Goal: Transaction & Acquisition: Purchase product/service

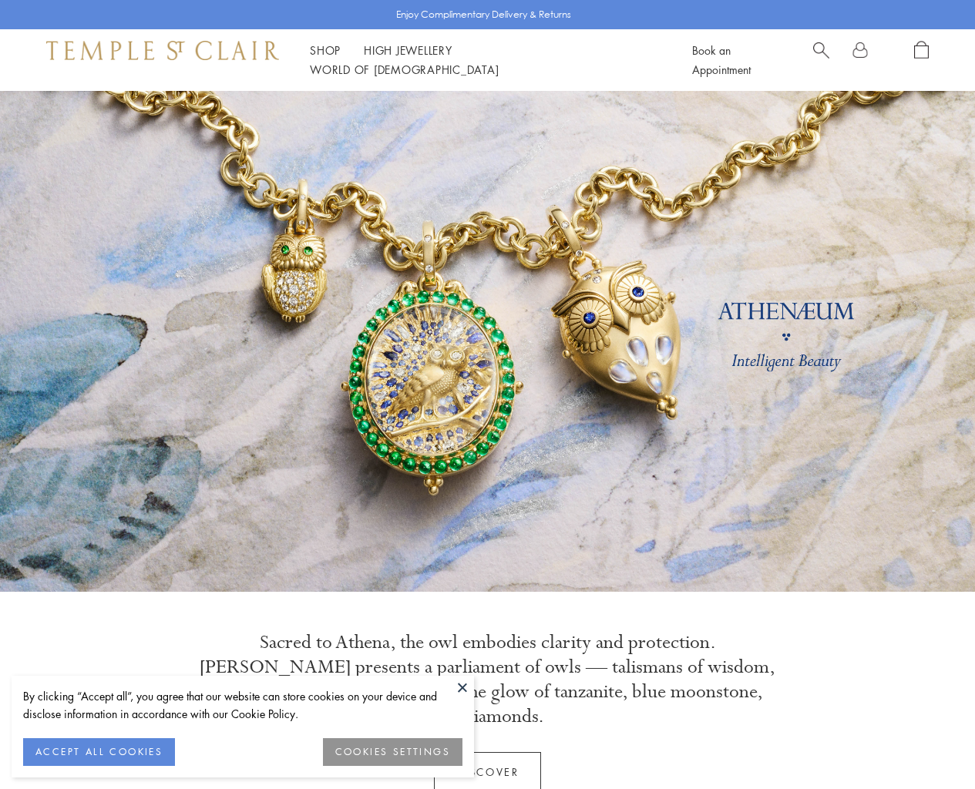
click at [389, 746] on button "COOKIES SETTINGS" at bounding box center [393, 753] width 140 height 28
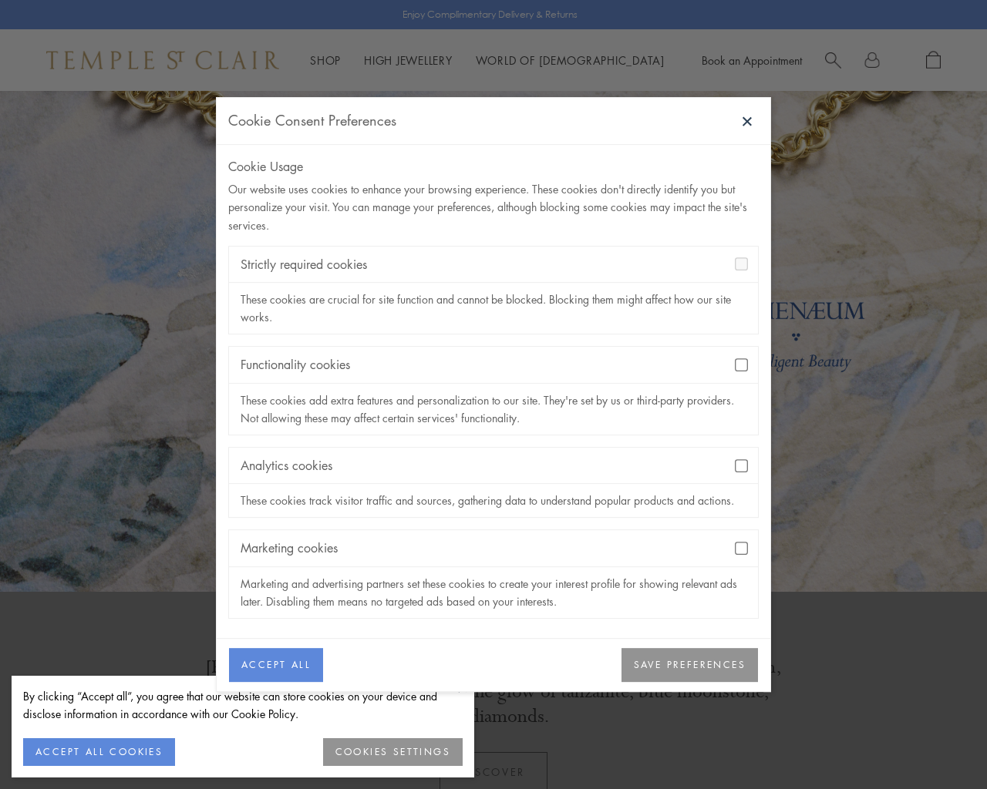
click at [688, 675] on button "SAVE PREFERENCES" at bounding box center [689, 665] width 136 height 34
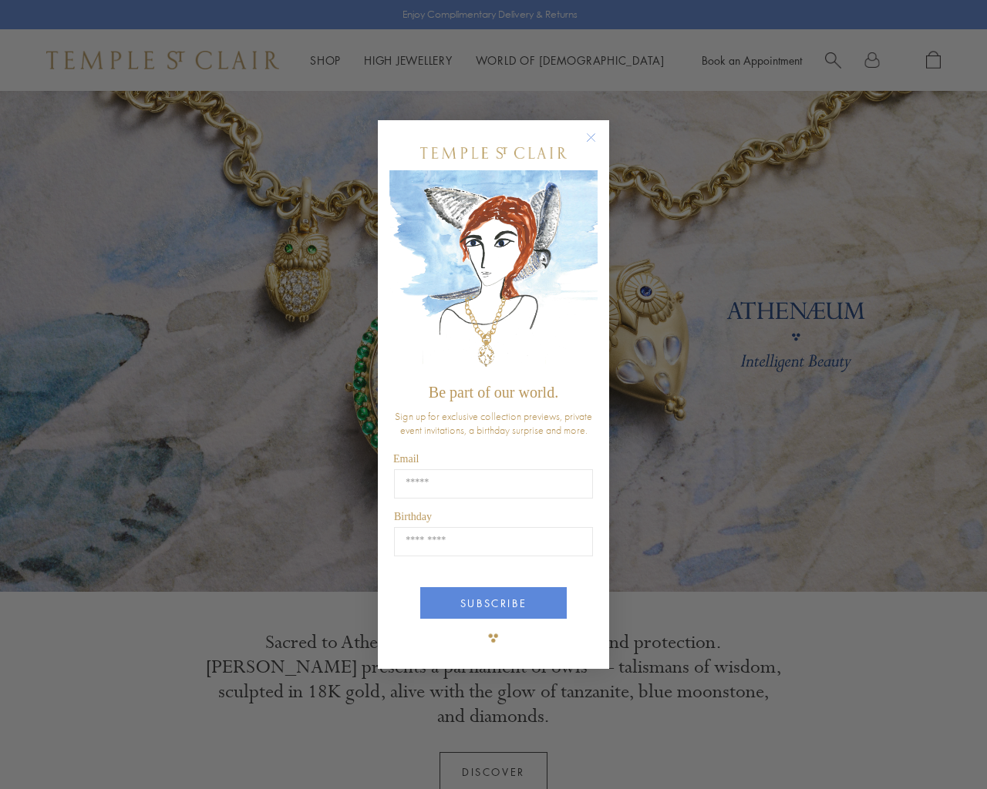
click at [586, 137] on circle "Close dialog" at bounding box center [591, 138] width 19 height 19
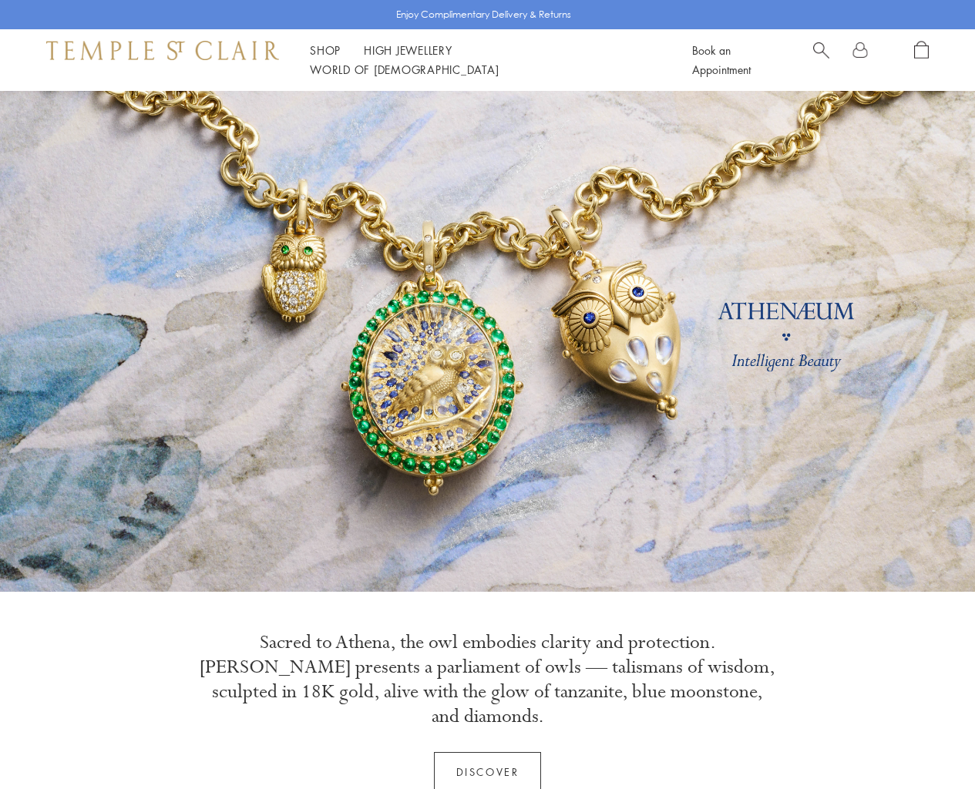
click at [826, 57] on span "Search" at bounding box center [821, 49] width 16 height 16
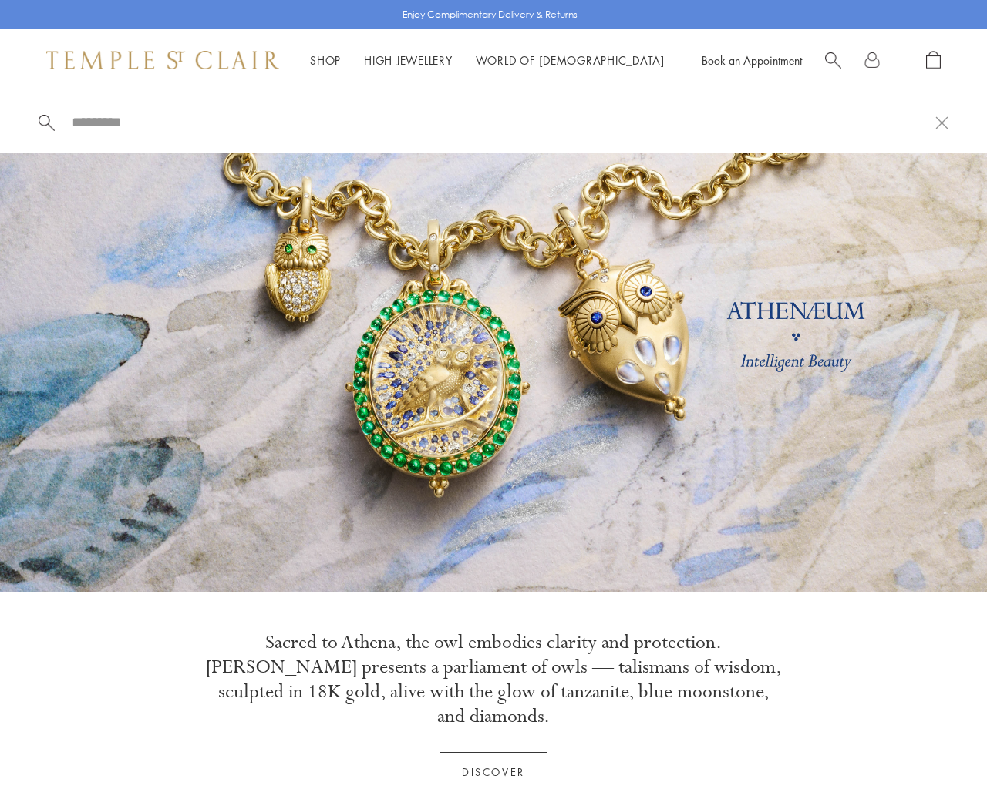
click at [133, 121] on input "search" at bounding box center [502, 122] width 865 height 18
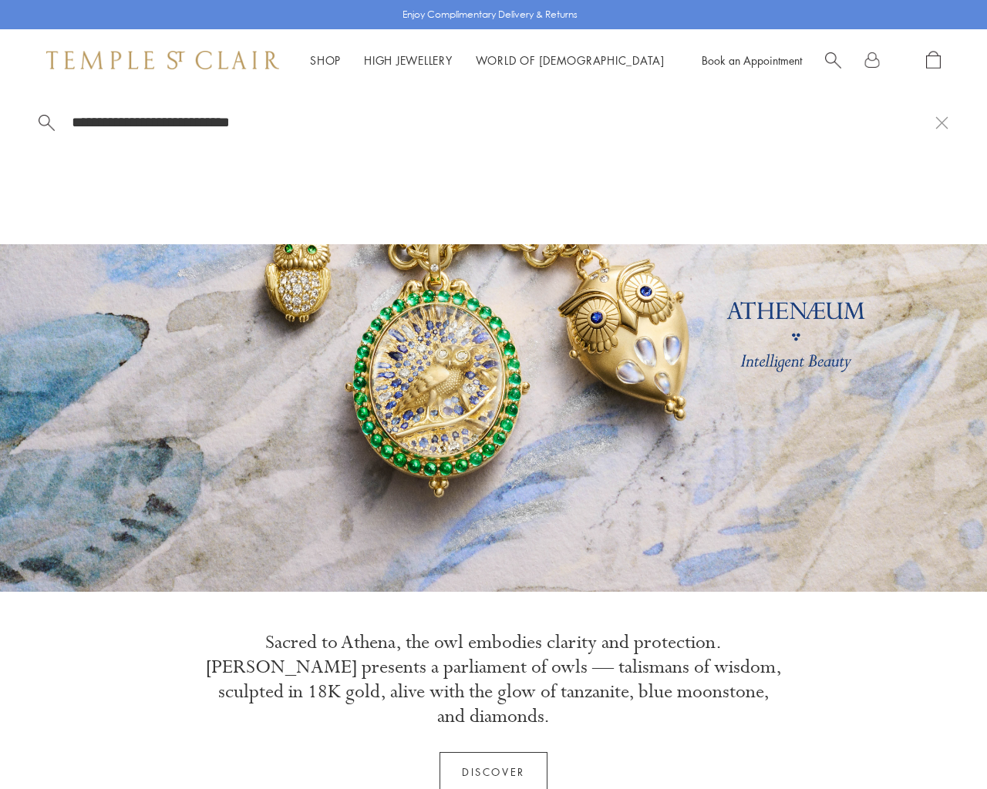
type input "**********"
click at [422, 61] on link "High Jewellery High Jewellery" at bounding box center [408, 59] width 89 height 15
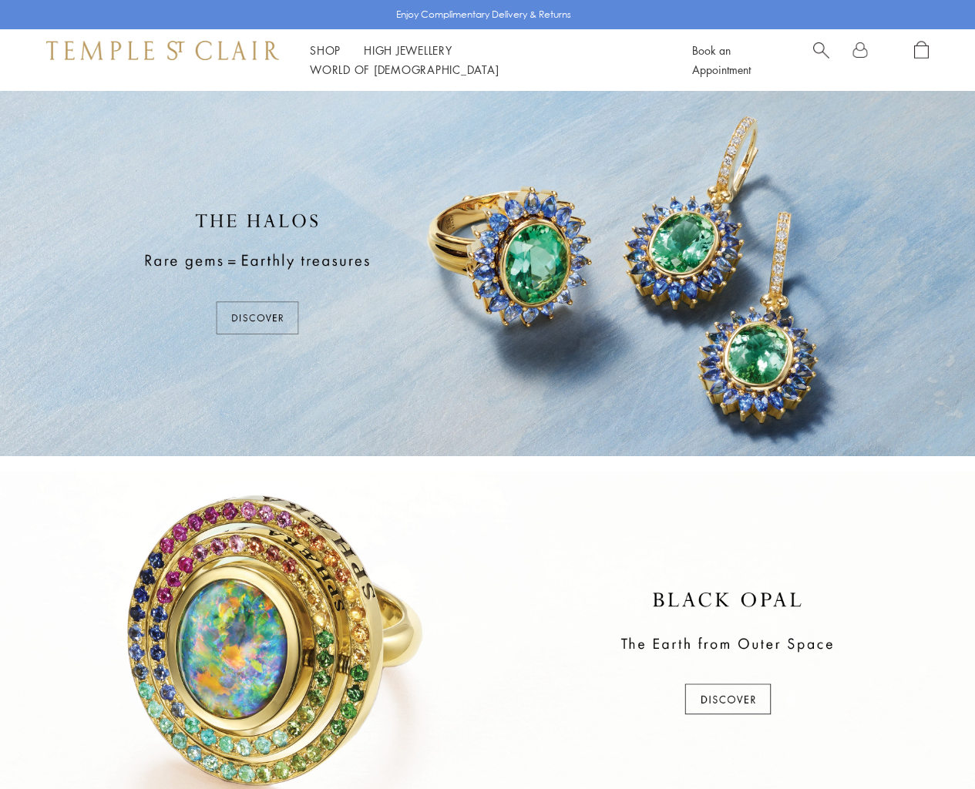
scroll to position [592, 0]
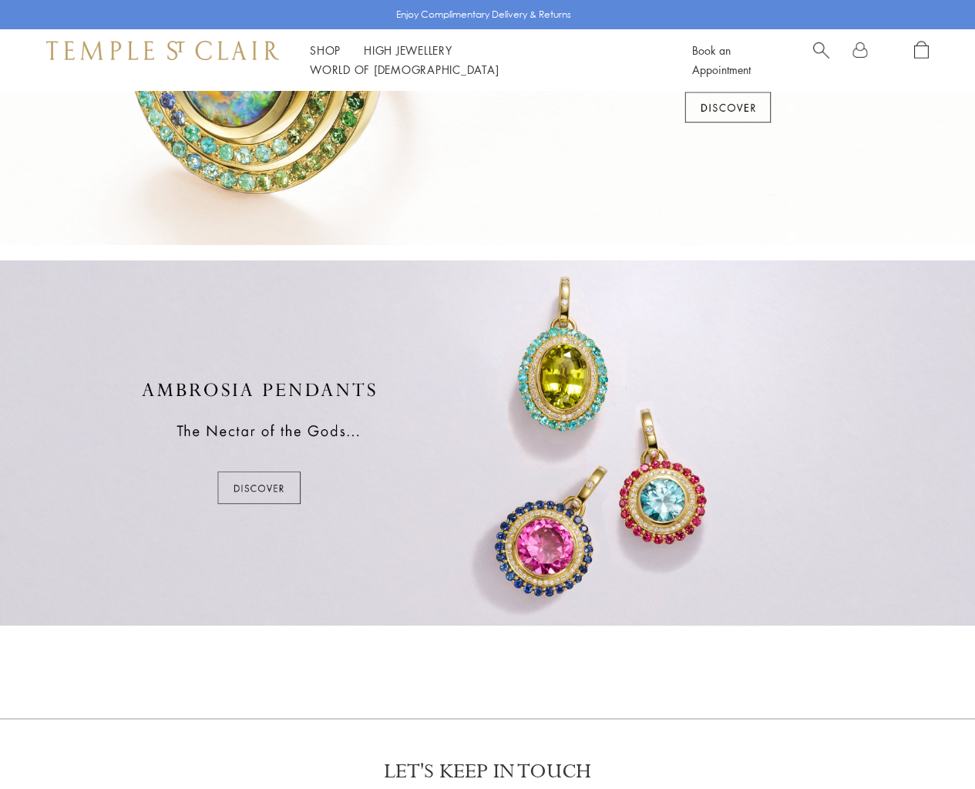
click at [833, 60] on div at bounding box center [871, 60] width 116 height 39
click at [86, 58] on img at bounding box center [162, 50] width 233 height 19
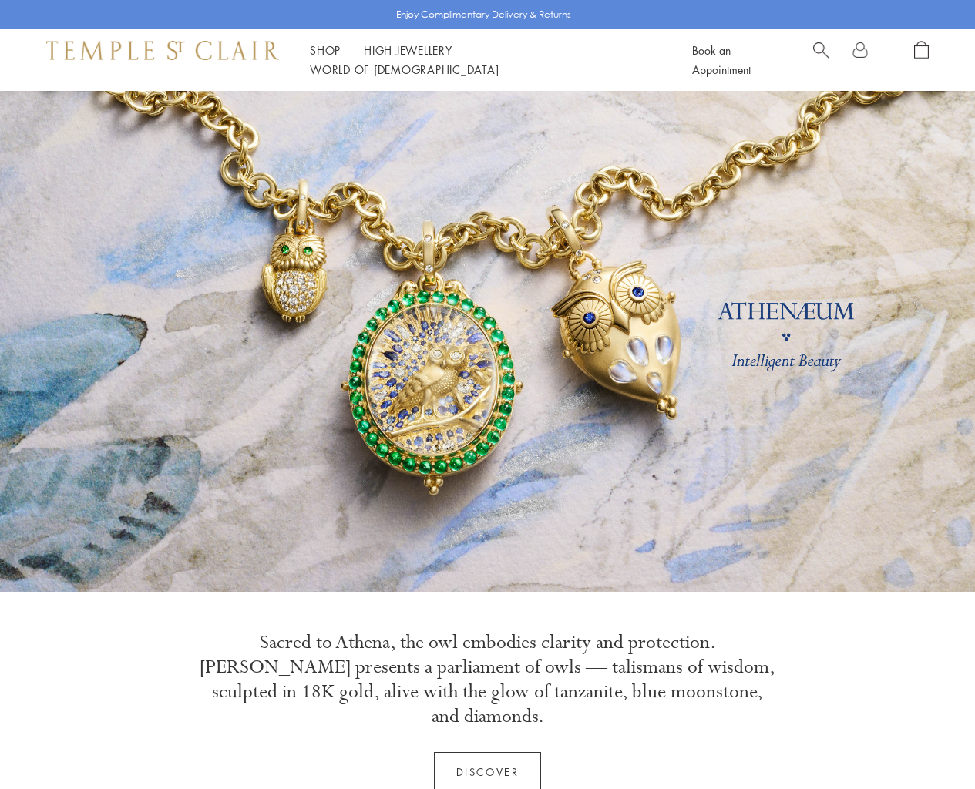
click at [325, 58] on link "Shop Shop" at bounding box center [325, 49] width 31 height 15
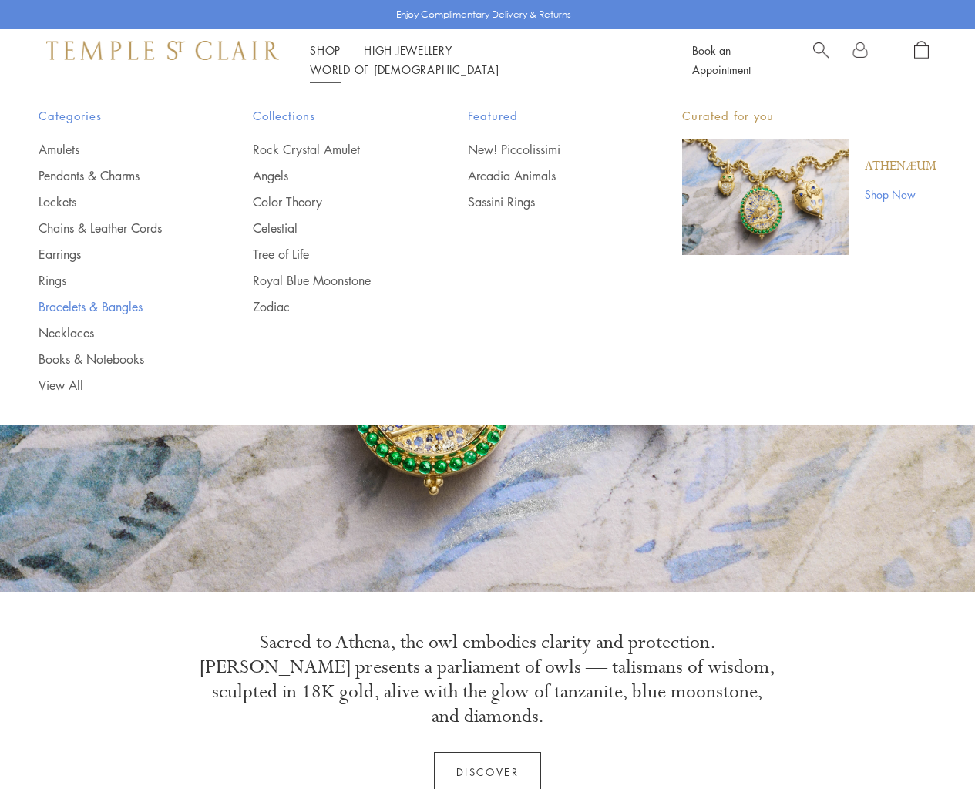
click at [80, 305] on link "Bracelets & Bangles" at bounding box center [115, 306] width 153 height 17
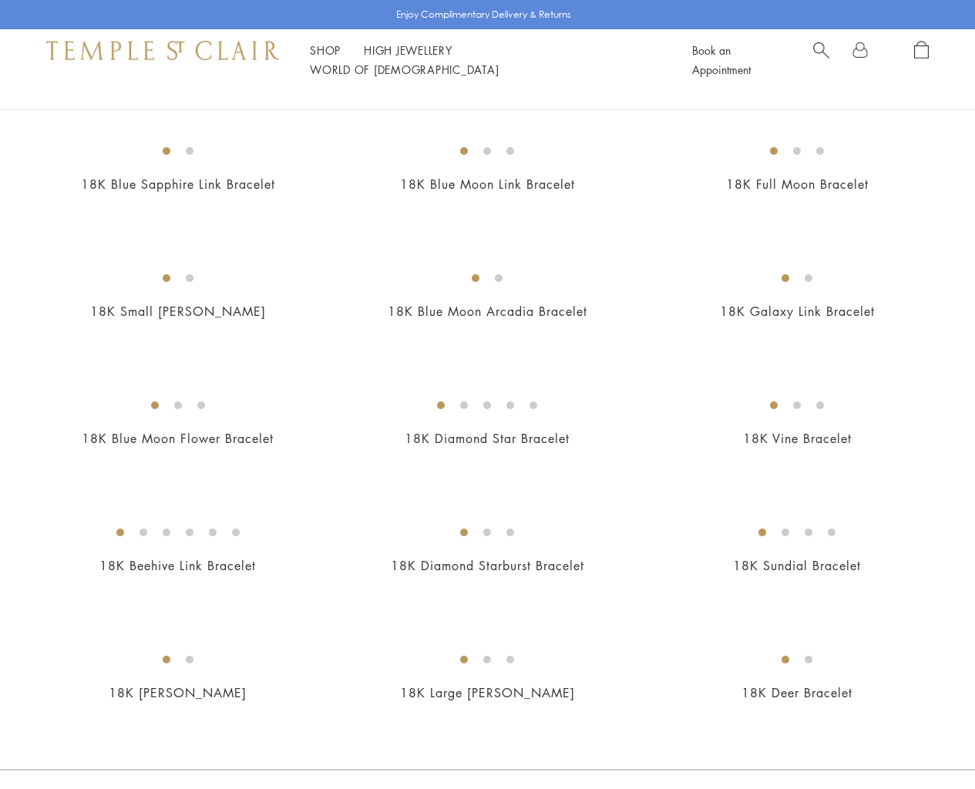
scroll to position [1776, 0]
